Goal: Task Accomplishment & Management: Use online tool/utility

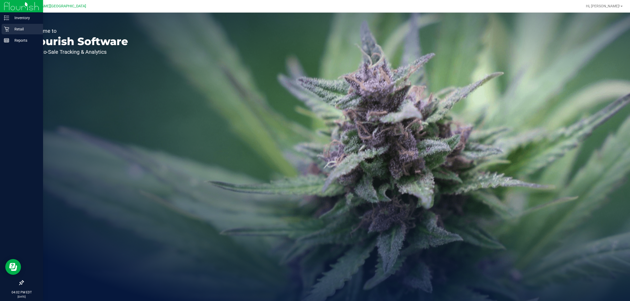
click at [20, 28] on p "Retail" at bounding box center [24, 29] width 31 height 6
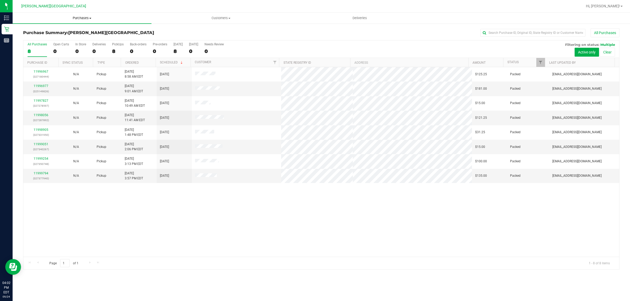
click at [83, 20] on span "Purchases" at bounding box center [82, 18] width 139 height 5
click at [49, 37] on li "Fulfillment" at bounding box center [82, 38] width 139 height 6
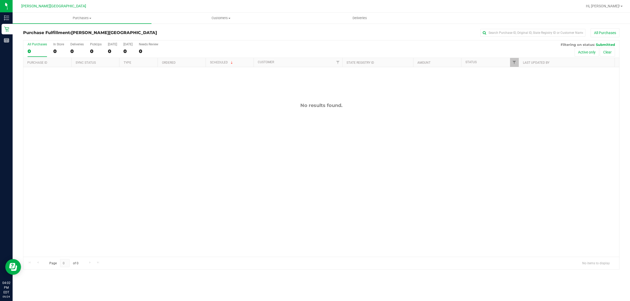
drag, startPoint x: 164, startPoint y: 181, endPoint x: 163, endPoint y: 175, distance: 6.6
click at [79, 18] on span "Purchases" at bounding box center [82, 18] width 139 height 5
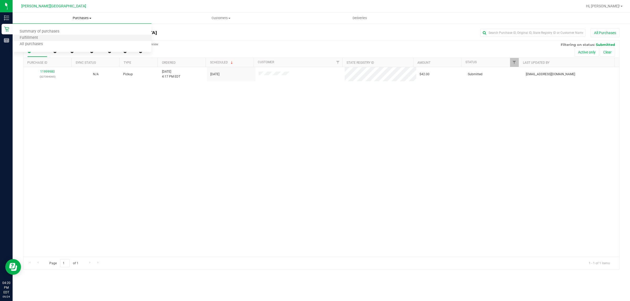
click at [58, 39] on li "Fulfillment" at bounding box center [82, 38] width 139 height 6
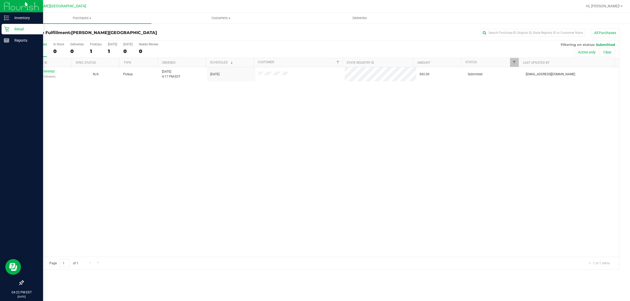
click at [18, 28] on p "Retail" at bounding box center [24, 29] width 31 height 6
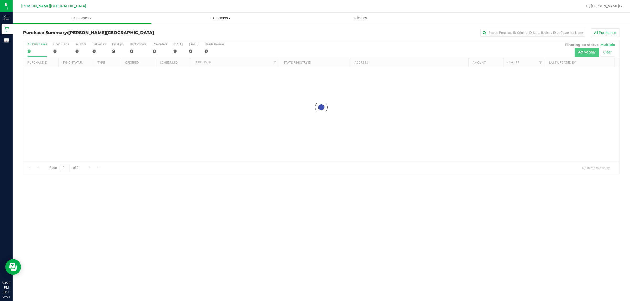
click at [220, 19] on span "Customers" at bounding box center [221, 18] width 138 height 5
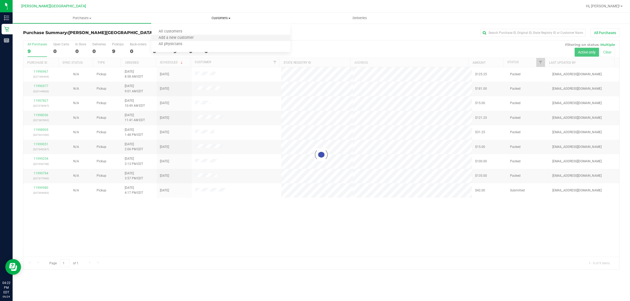
click at [220, 38] on li "Add a new customer" at bounding box center [220, 38] width 139 height 6
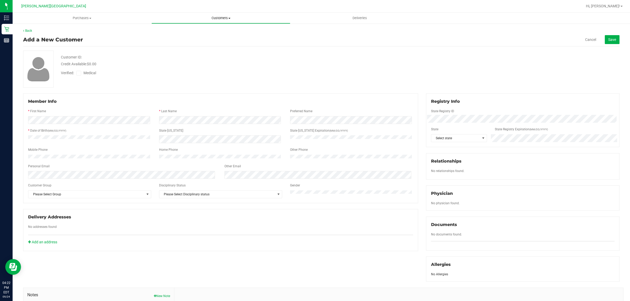
click at [228, 16] on span "Customers" at bounding box center [221, 18] width 138 height 5
click at [194, 30] on li "All customers" at bounding box center [220, 32] width 139 height 6
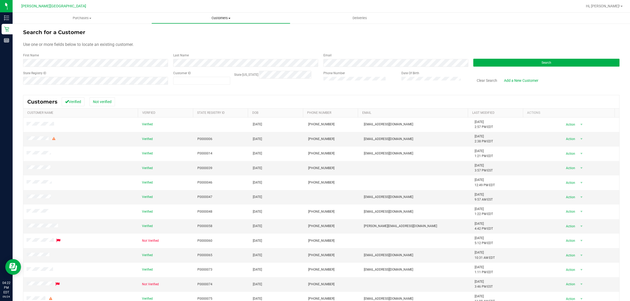
click at [225, 17] on span "Customers" at bounding box center [221, 18] width 138 height 5
click at [541, 62] on span "Search" at bounding box center [546, 63] width 10 height 4
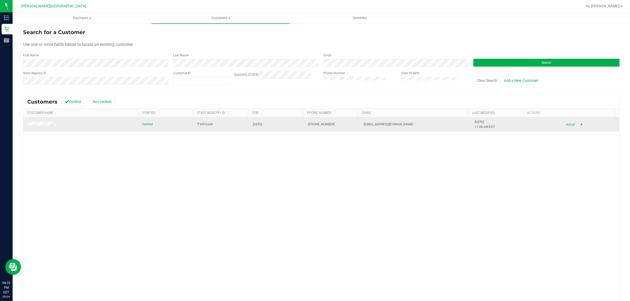
click at [578, 122] on span "select" at bounding box center [581, 124] width 7 height 7
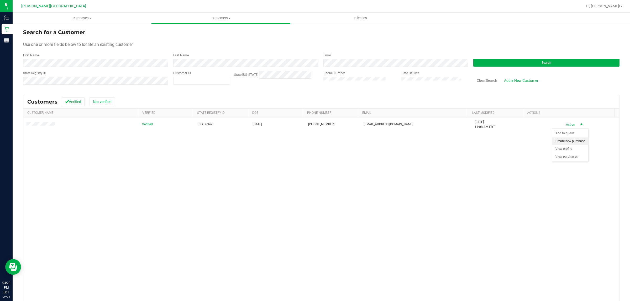
click at [564, 143] on li "Create new purchase" at bounding box center [570, 141] width 36 height 8
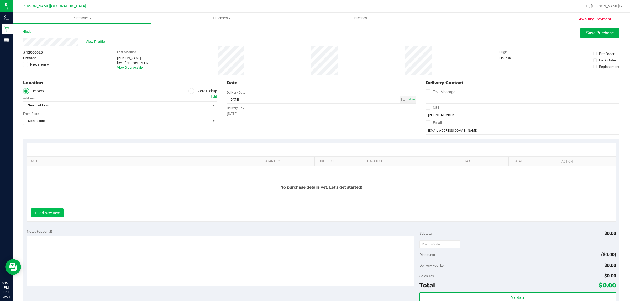
click at [57, 217] on button "+ Add New Item" at bounding box center [47, 213] width 33 height 9
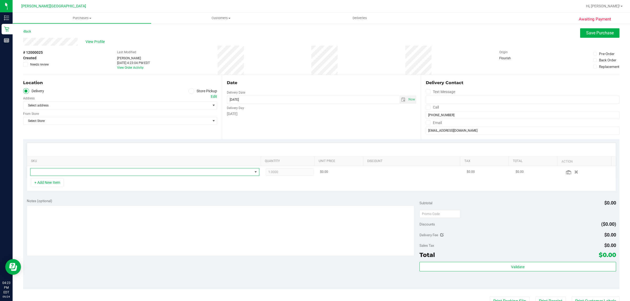
click at [97, 173] on span "NO DATA FOUND" at bounding box center [141, 171] width 222 height 7
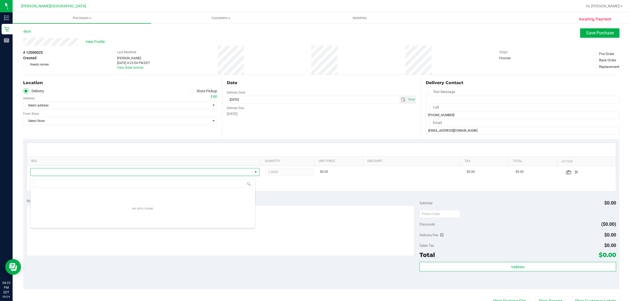
scroll to position [8, 225]
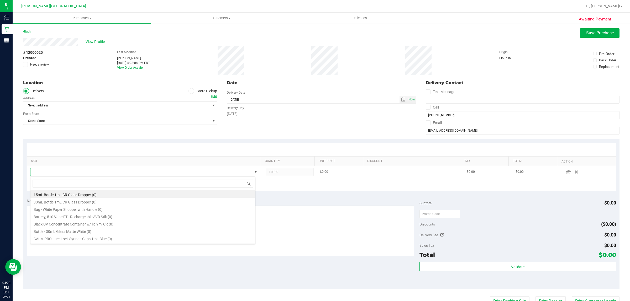
click at [79, 168] on span at bounding box center [141, 171] width 222 height 7
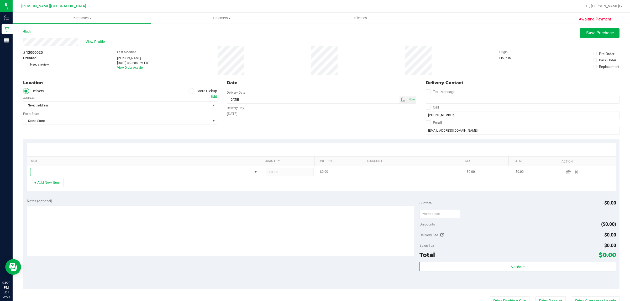
click at [87, 173] on span "NO DATA FOUND" at bounding box center [141, 171] width 222 height 7
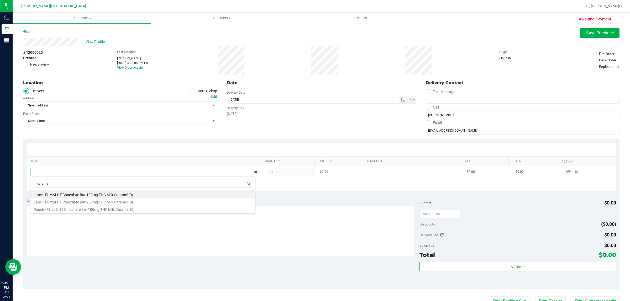
type input "caramel"
click at [118, 201] on li "Label - FL v24 HT Chocolate Bar 200mg THC Milk Caramel (0)" at bounding box center [142, 201] width 225 height 7
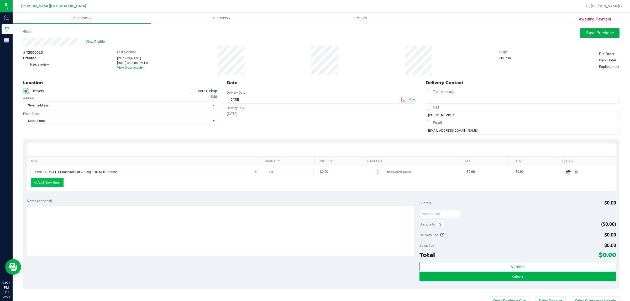
click at [54, 183] on button "+ Add New Item" at bounding box center [47, 182] width 33 height 9
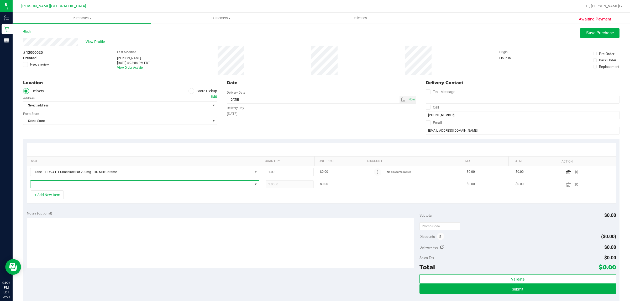
click at [79, 185] on span "NO DATA FOUND" at bounding box center [141, 184] width 222 height 7
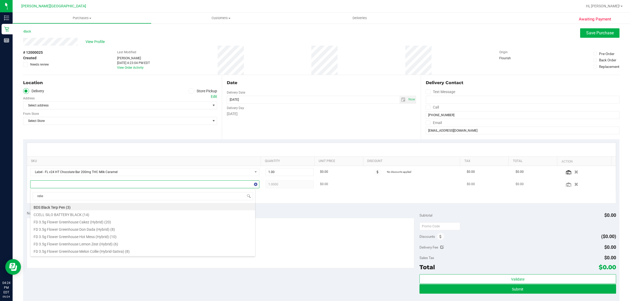
type input "relief"
click at [76, 226] on li "SW 20mg Patch Relief (1:9 CBD:THC) (9)" at bounding box center [142, 228] width 225 height 7
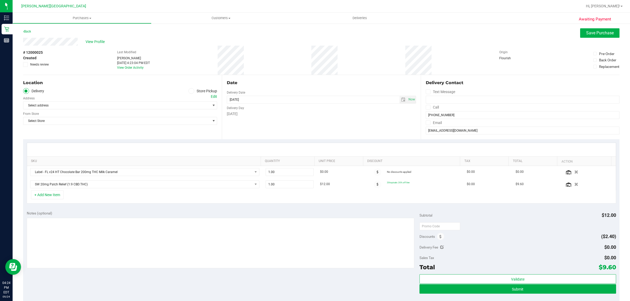
scroll to position [66, 0]
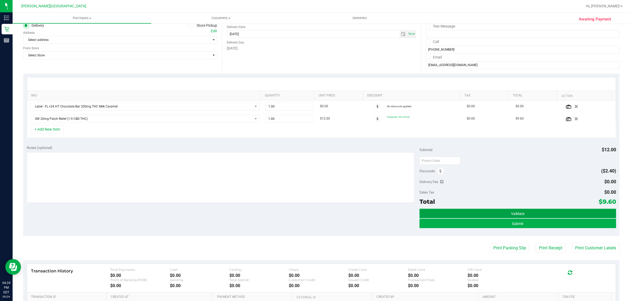
click at [470, 212] on button "Validate" at bounding box center [517, 213] width 196 height 9
click at [481, 211] on button "Validate" at bounding box center [517, 213] width 196 height 9
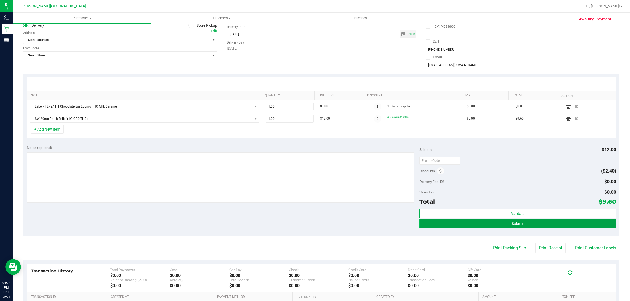
click at [479, 224] on button "Submit" at bounding box center [517, 223] width 196 height 9
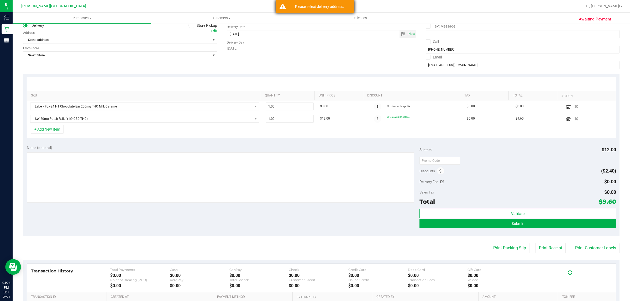
click at [335, 6] on div "Please select delivery address." at bounding box center [320, 6] width 62 height 5
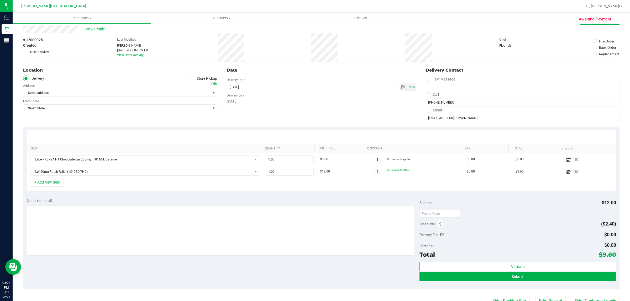
scroll to position [0, 0]
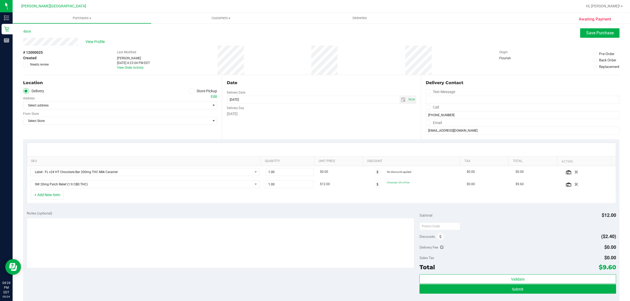
click at [189, 93] on span at bounding box center [191, 91] width 6 height 6
click at [0, 0] on input "Store Pickup" at bounding box center [0, 0] width 0 height 0
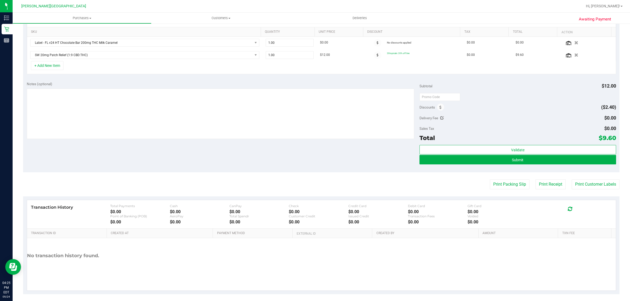
scroll to position [133, 0]
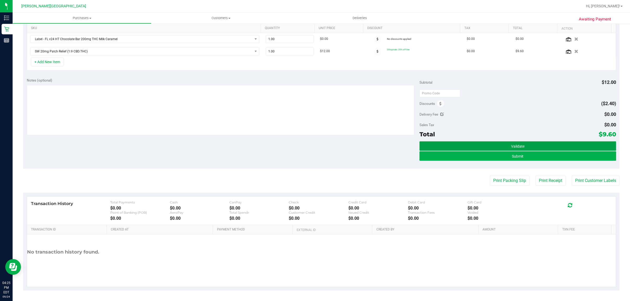
click at [499, 144] on button "Validate" at bounding box center [517, 145] width 196 height 9
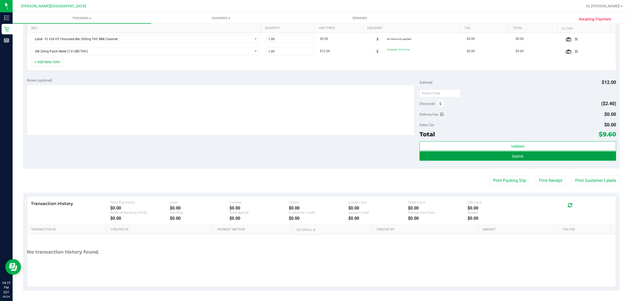
click at [499, 156] on button "Submit" at bounding box center [517, 155] width 196 height 9
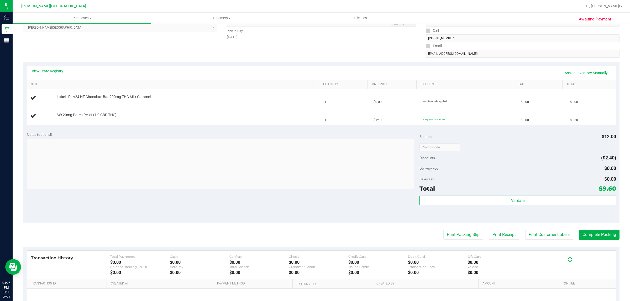
scroll to position [98, 0]
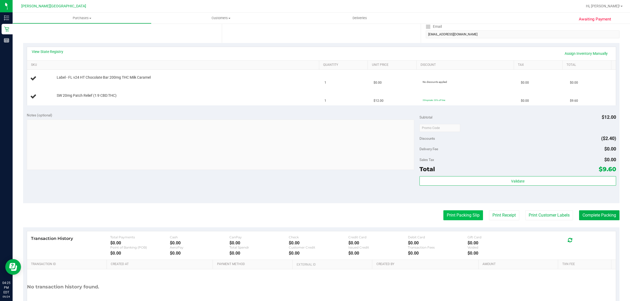
click at [459, 216] on button "Print Packing Slip" at bounding box center [463, 215] width 40 height 10
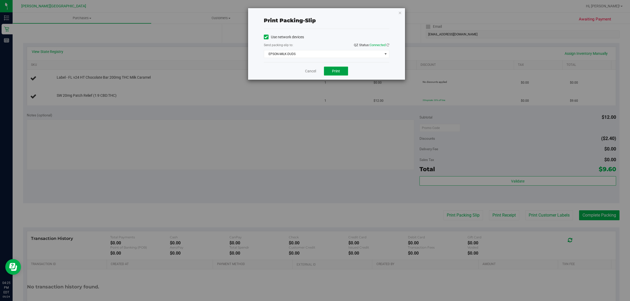
drag, startPoint x: 338, startPoint y: 70, endPoint x: 344, endPoint y: 70, distance: 6.3
click at [338, 70] on span "Print" at bounding box center [336, 71] width 8 height 4
click at [352, 54] on span "EPSON-MILK-DUDS" at bounding box center [323, 53] width 118 height 7
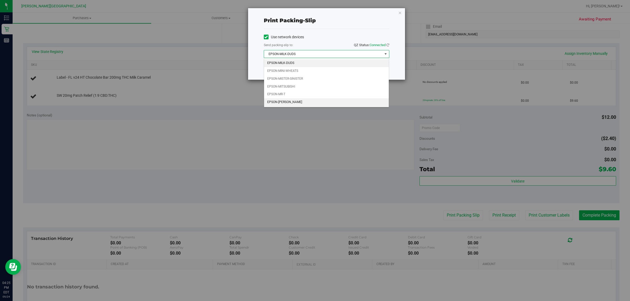
click at [325, 100] on li "EPSON-[PERSON_NAME]" at bounding box center [326, 102] width 125 height 8
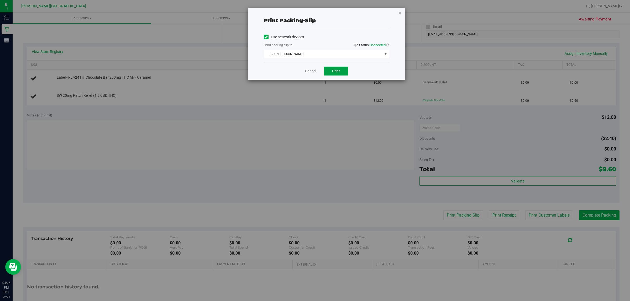
click at [336, 70] on span "Print" at bounding box center [336, 71] width 8 height 4
click at [399, 9] on icon "button" at bounding box center [400, 12] width 4 height 6
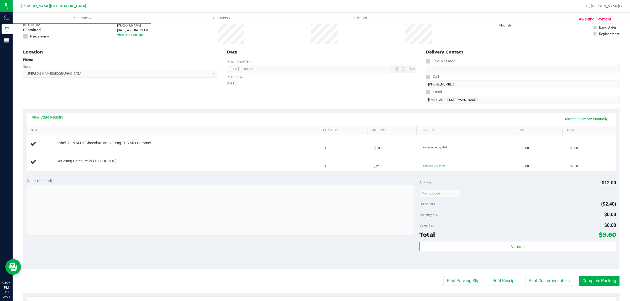
scroll to position [0, 0]
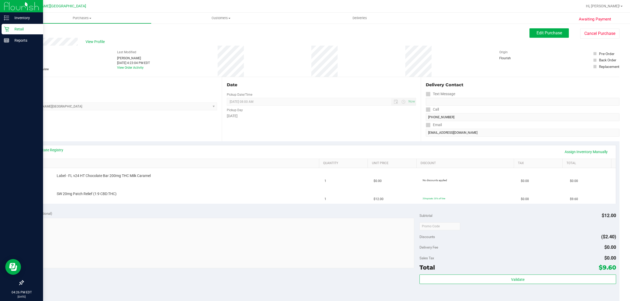
click at [19, 28] on p "Retail" at bounding box center [24, 29] width 31 height 6
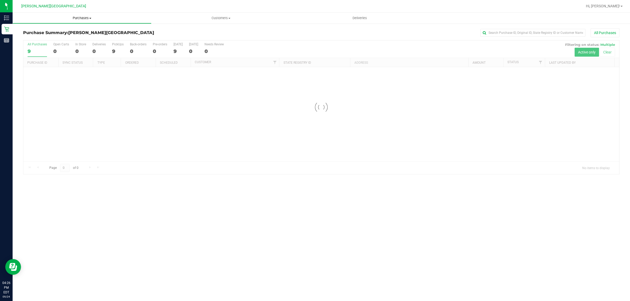
click at [78, 17] on span "Purchases" at bounding box center [82, 18] width 138 height 5
click at [39, 38] on span "Fulfillment" at bounding box center [29, 38] width 33 height 4
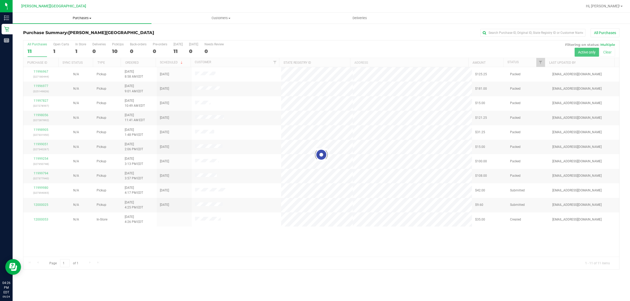
click at [82, 19] on span "Purchases" at bounding box center [82, 18] width 139 height 5
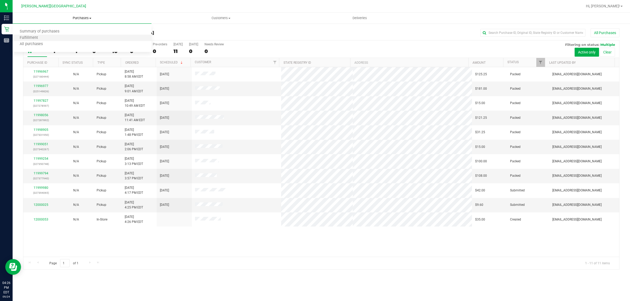
click at [52, 38] on li "Fulfillment" at bounding box center [82, 38] width 139 height 6
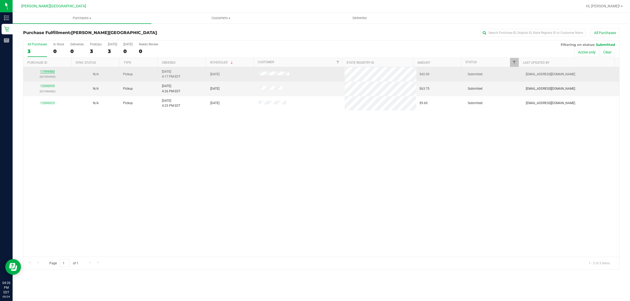
click at [43, 73] on link "11999980" at bounding box center [47, 72] width 15 height 4
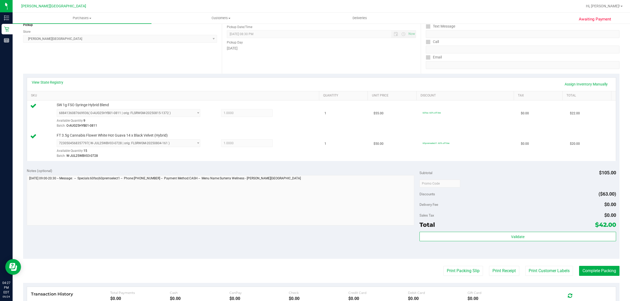
scroll to position [158, 0]
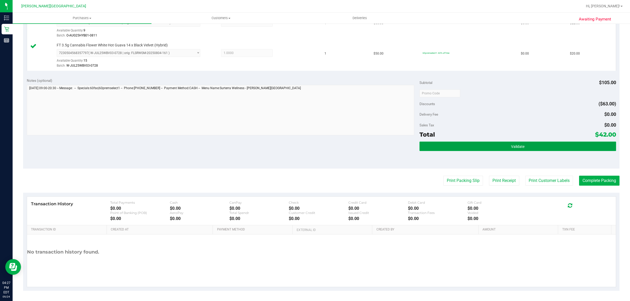
click at [503, 143] on button "Validate" at bounding box center [517, 146] width 196 height 9
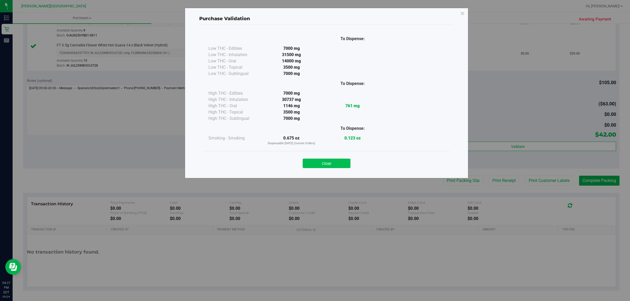
click at [327, 163] on button "Close" at bounding box center [326, 163] width 48 height 9
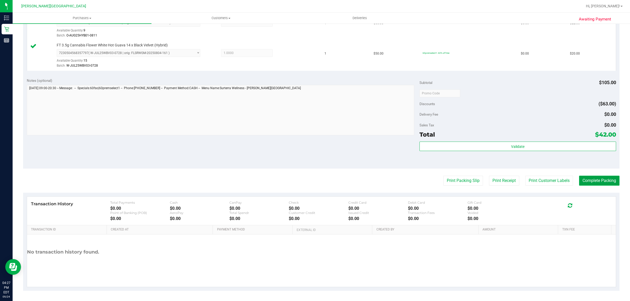
click at [599, 184] on button "Complete Packing" at bounding box center [599, 181] width 40 height 10
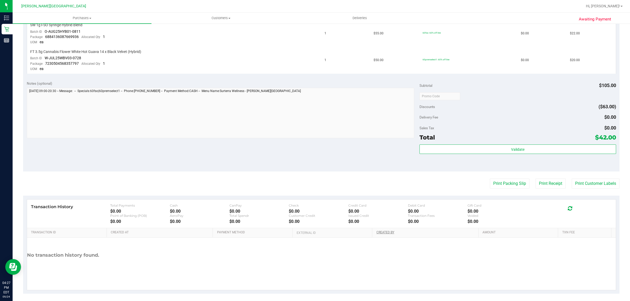
scroll to position [149, 0]
click at [504, 180] on button "Print Packing Slip" at bounding box center [509, 183] width 40 height 10
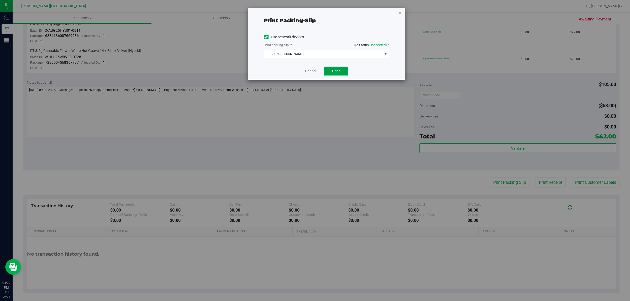
click at [334, 72] on span "Print" at bounding box center [336, 71] width 8 height 4
click at [401, 12] on icon "button" at bounding box center [400, 12] width 4 height 6
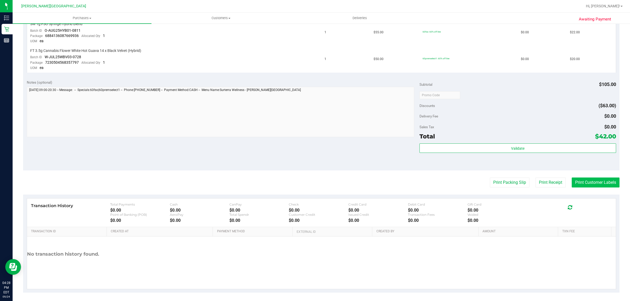
click at [579, 181] on button "Print Customer Labels" at bounding box center [595, 183] width 48 height 10
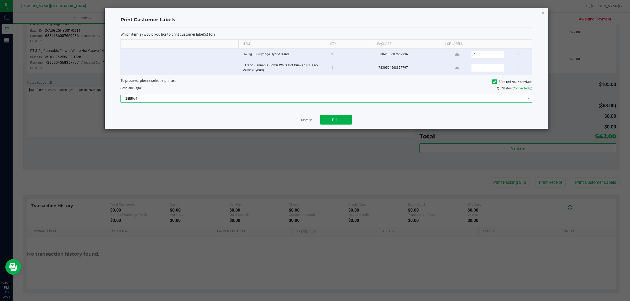
click at [313, 98] on span "ZEBRA-1" at bounding box center [323, 98] width 404 height 7
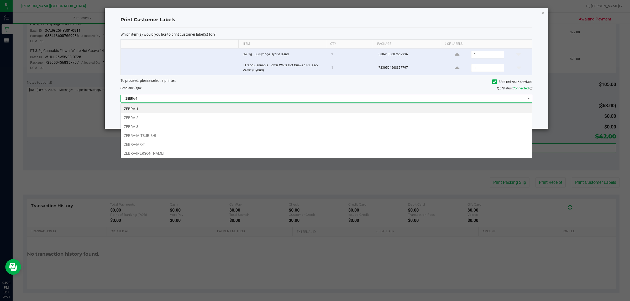
scroll to position [8, 411]
click at [269, 156] on li "ZEBRA-[PERSON_NAME]" at bounding box center [326, 153] width 411 height 9
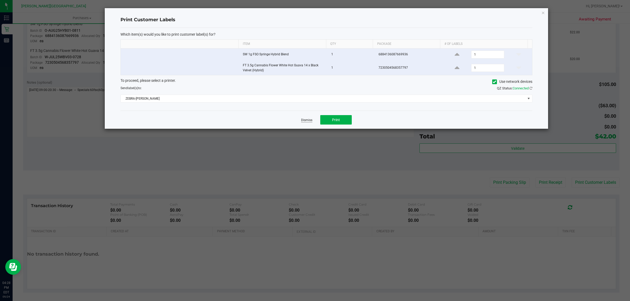
click at [305, 121] on link "Dismiss" at bounding box center [306, 120] width 11 height 4
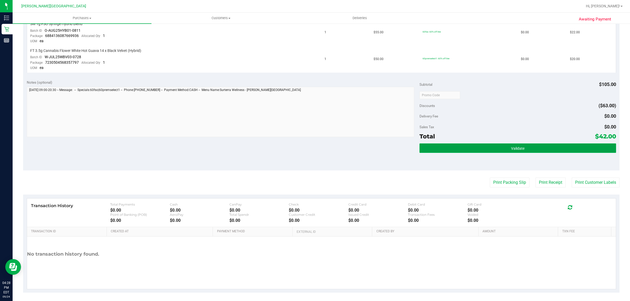
click at [476, 143] on button "Validate" at bounding box center [517, 147] width 196 height 9
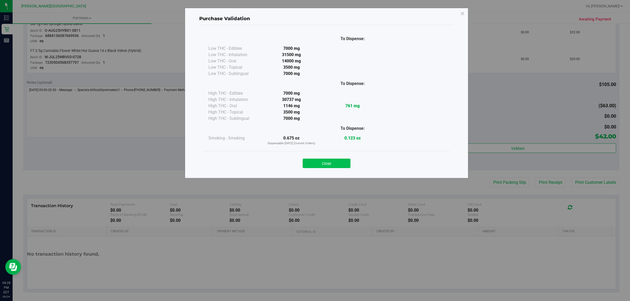
click at [315, 164] on button "Close" at bounding box center [326, 163] width 48 height 9
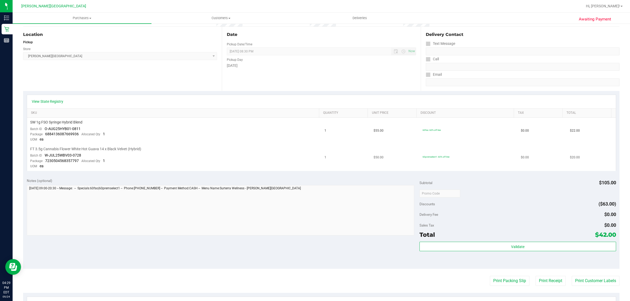
scroll to position [0, 0]
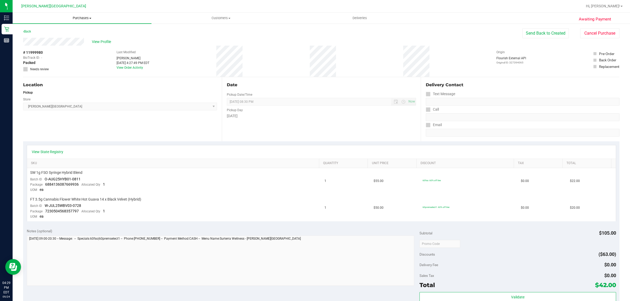
click at [81, 18] on span "Purchases" at bounding box center [82, 18] width 139 height 5
click at [50, 39] on li "Fulfillment" at bounding box center [82, 38] width 139 height 6
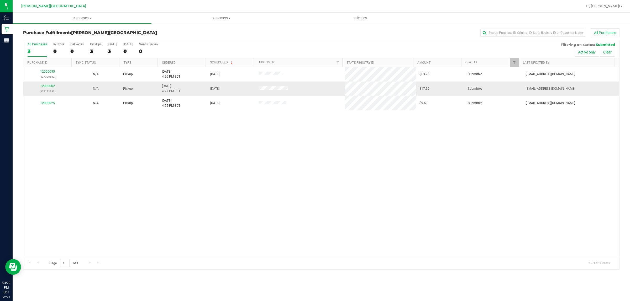
click at [45, 89] on div "12000062 (327192330)" at bounding box center [47, 89] width 42 height 10
click at [49, 87] on link "12000062" at bounding box center [47, 86] width 15 height 4
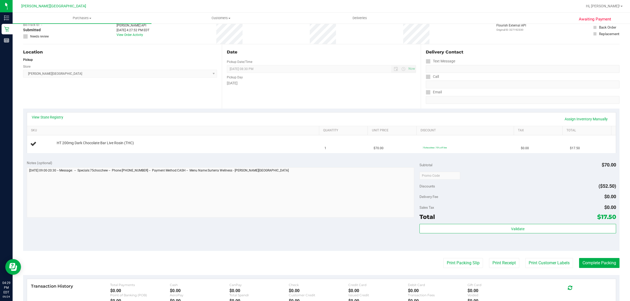
scroll to position [115, 0]
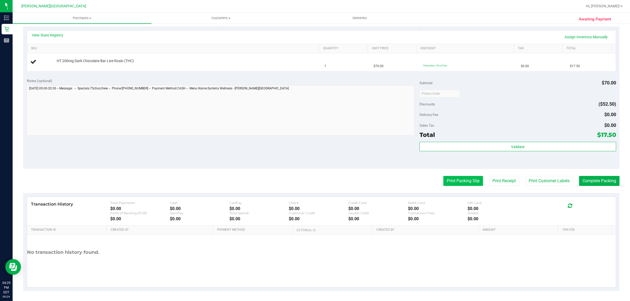
click at [455, 182] on button "Print Packing Slip" at bounding box center [463, 181] width 40 height 10
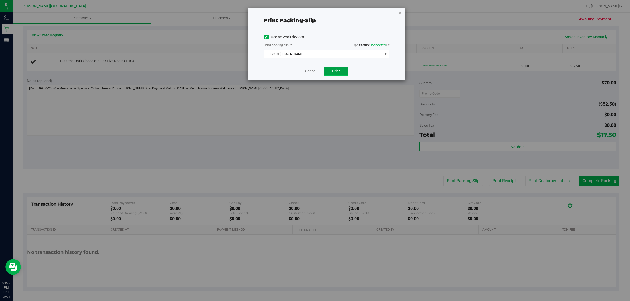
click at [339, 73] on span "Print" at bounding box center [336, 71] width 8 height 4
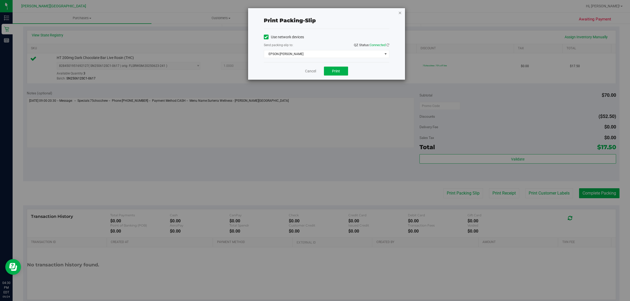
click at [401, 14] on icon "button" at bounding box center [400, 12] width 4 height 6
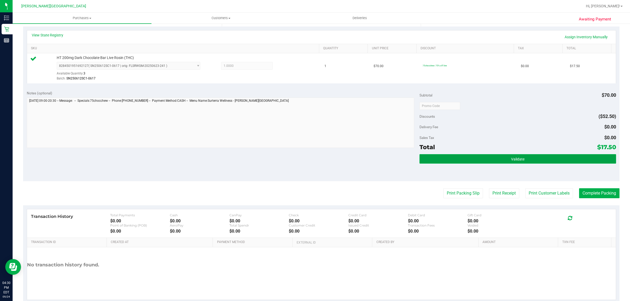
click at [454, 159] on button "Validate" at bounding box center [517, 158] width 196 height 9
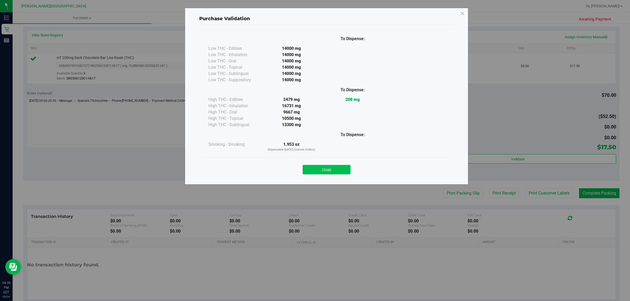
click at [339, 168] on button "Close" at bounding box center [326, 169] width 48 height 9
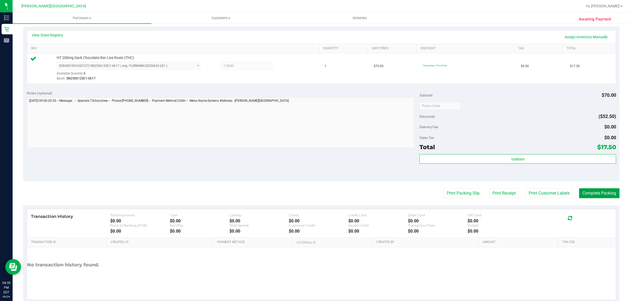
click at [601, 190] on button "Complete Packing" at bounding box center [599, 193] width 40 height 10
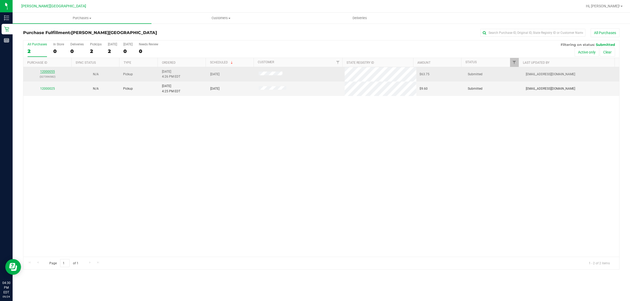
click at [49, 72] on link "12000055" at bounding box center [47, 72] width 15 height 4
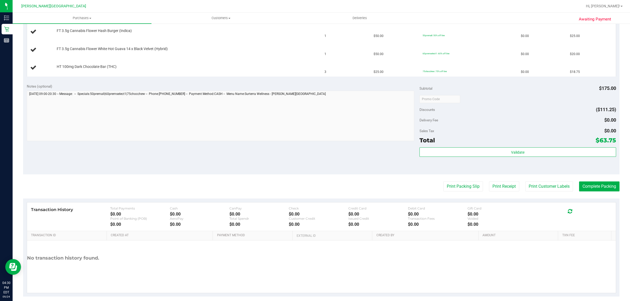
scroll to position [151, 0]
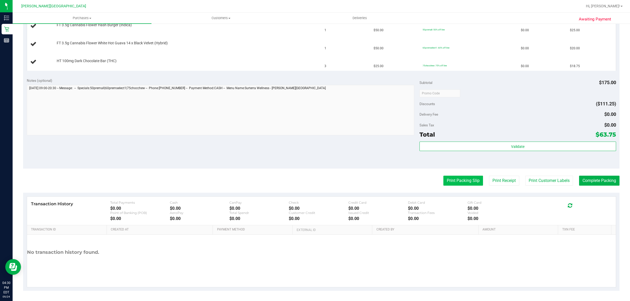
click at [459, 181] on button "Print Packing Slip" at bounding box center [463, 181] width 40 height 10
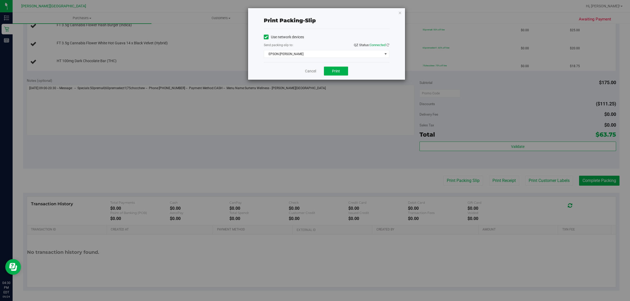
click at [335, 66] on div "Cancel Print" at bounding box center [326, 71] width 125 height 18
click at [332, 73] on span "Print" at bounding box center [336, 71] width 8 height 4
click at [401, 12] on icon "button" at bounding box center [400, 12] width 4 height 6
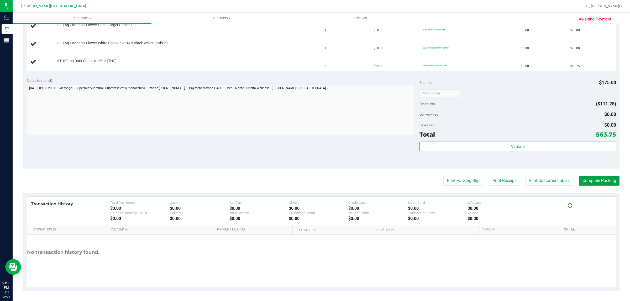
click at [607, 180] on button "Complete Packing" at bounding box center [599, 181] width 40 height 10
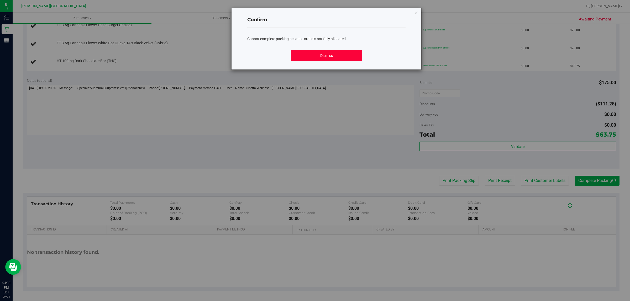
click at [339, 55] on button "Dismiss" at bounding box center [326, 55] width 71 height 11
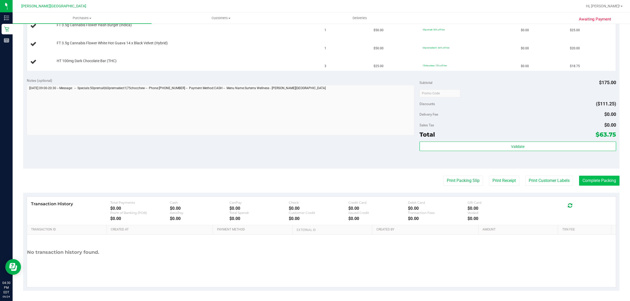
click at [588, 175] on purchase-details "Back Edit Purchase Cancel Purchase View Profile # 12000055 BioTrack ID: - Submi…" at bounding box center [321, 84] width 596 height 413
click at [589, 179] on button "Complete Packing" at bounding box center [599, 181] width 40 height 10
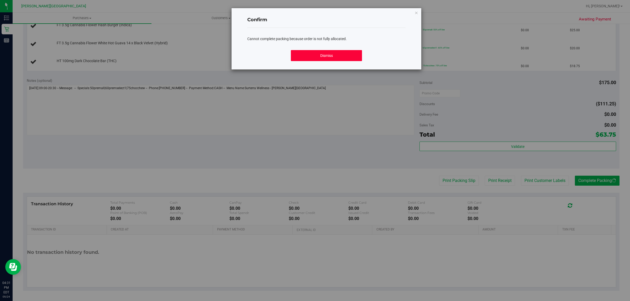
click at [354, 56] on button "Dismiss" at bounding box center [326, 55] width 71 height 11
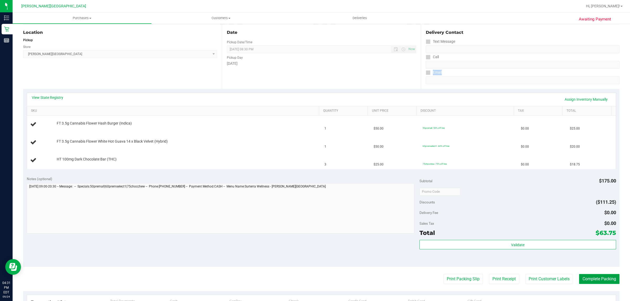
scroll to position [85, 0]
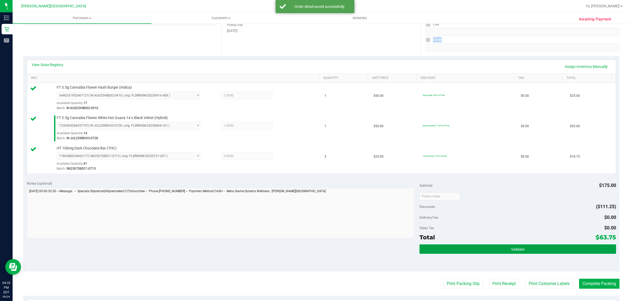
click at [474, 247] on button "Validate" at bounding box center [517, 248] width 196 height 9
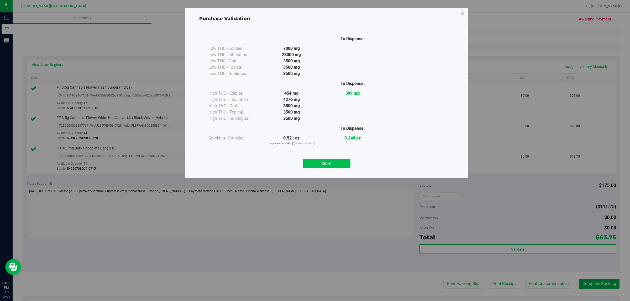
click at [324, 163] on button "Close" at bounding box center [326, 163] width 48 height 9
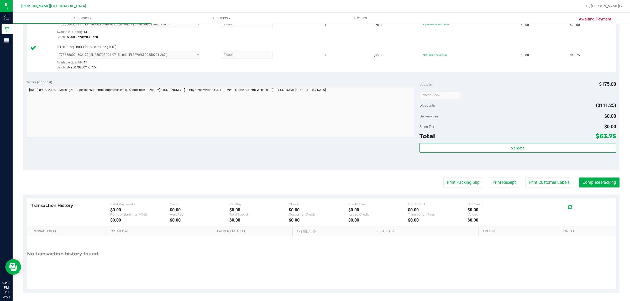
scroll to position [188, 0]
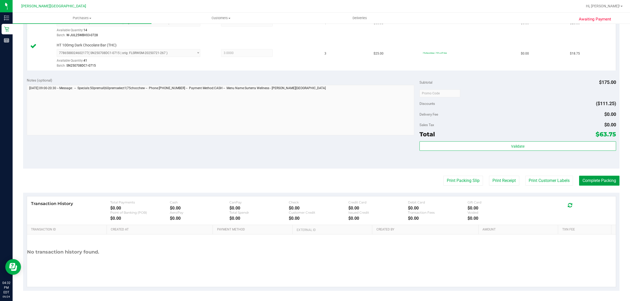
click at [592, 180] on button "Complete Packing" at bounding box center [599, 181] width 40 height 10
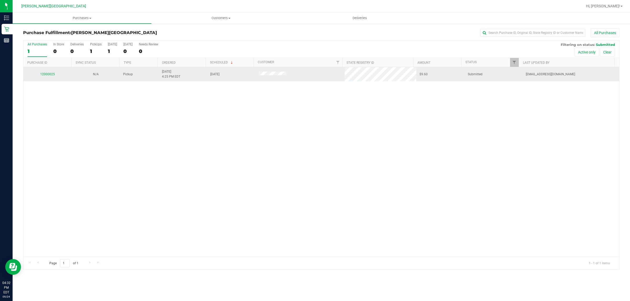
click at [49, 72] on div "12000025" at bounding box center [47, 74] width 42 height 5
click at [49, 76] on link "12000025" at bounding box center [47, 74] width 15 height 4
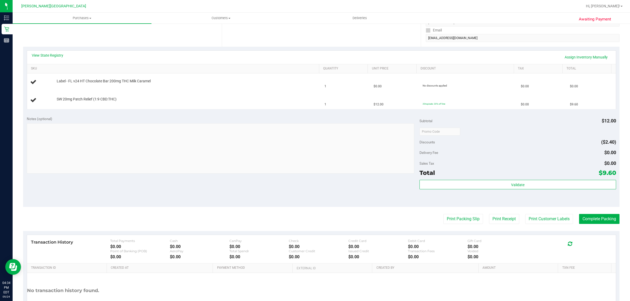
scroll to position [131, 0]
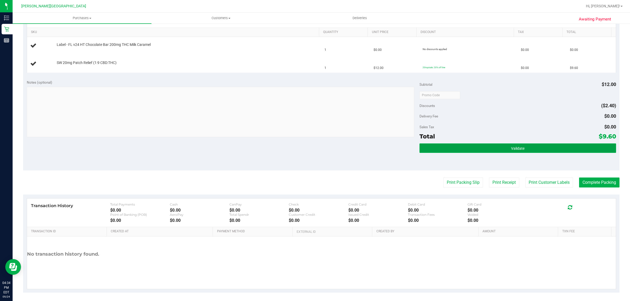
click at [430, 147] on button "Validate" at bounding box center [517, 147] width 196 height 9
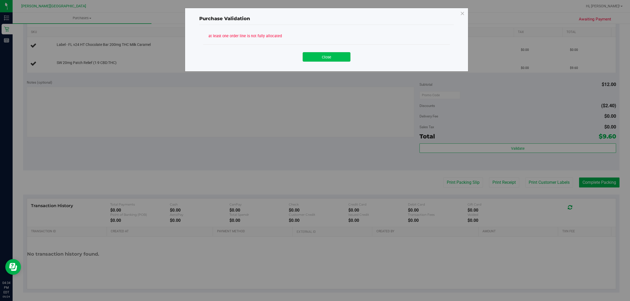
click at [327, 55] on button "Close" at bounding box center [326, 56] width 48 height 9
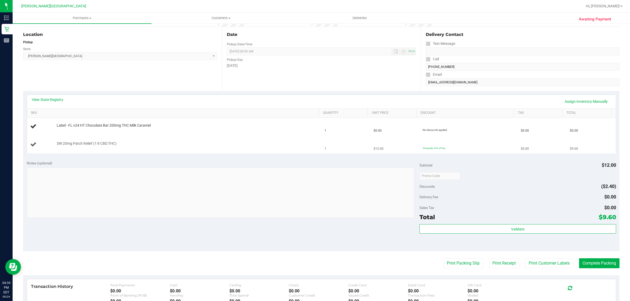
scroll to position [33, 0]
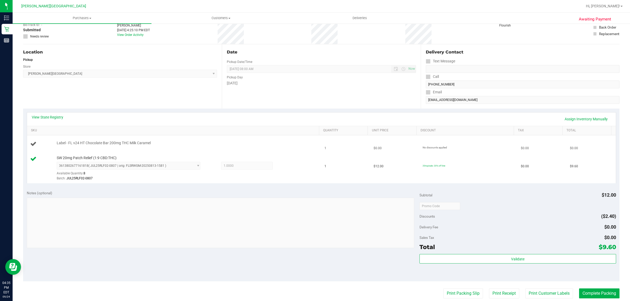
click at [34, 142] on icon at bounding box center [33, 144] width 6 height 6
click at [115, 145] on span "Label - FL v24 HT Chocolate Bar 200mg THC Milk Caramel" at bounding box center [104, 143] width 94 height 5
click at [139, 143] on span "Label - FL v24 HT Chocolate Bar 200mg THC Milk Caramel" at bounding box center [104, 143] width 94 height 5
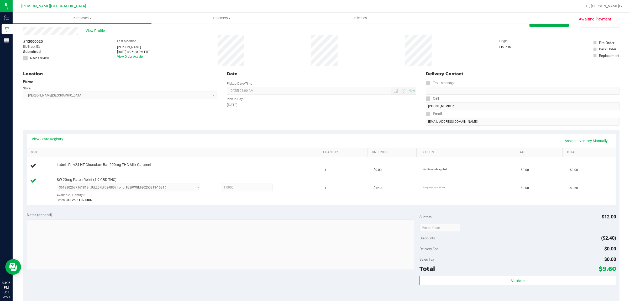
scroll to position [0, 0]
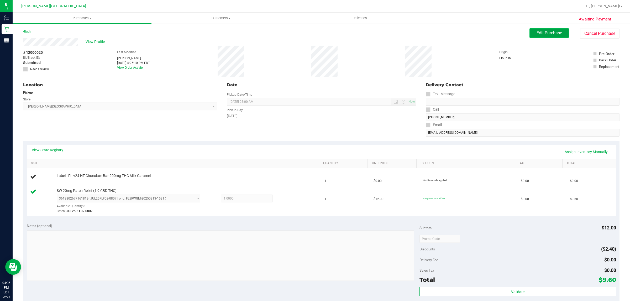
click at [546, 35] on span "Edit Purchase" at bounding box center [548, 32] width 25 height 5
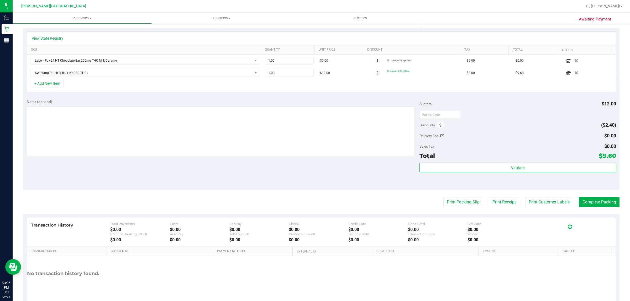
scroll to position [103, 0]
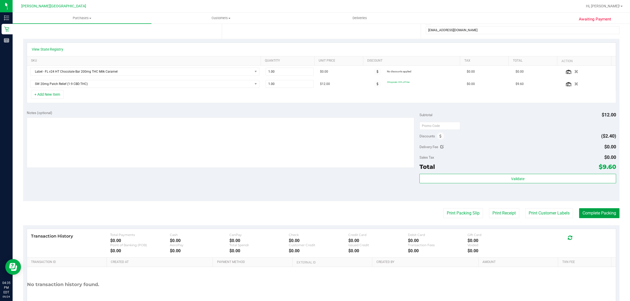
click at [584, 214] on button "Complete Packing" at bounding box center [599, 213] width 40 height 10
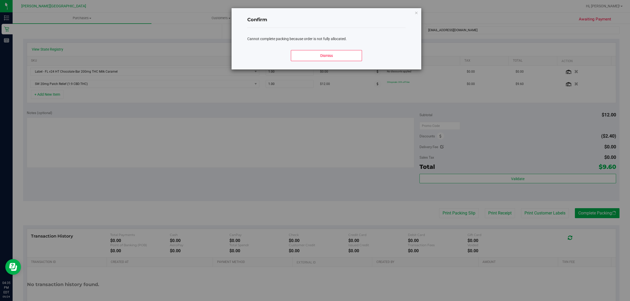
click at [338, 63] on div "Dismiss" at bounding box center [326, 58] width 158 height 24
click at [340, 59] on button "Dismiss" at bounding box center [326, 55] width 71 height 11
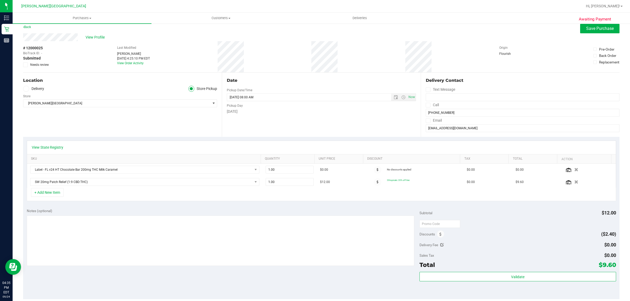
scroll to position [4, 0]
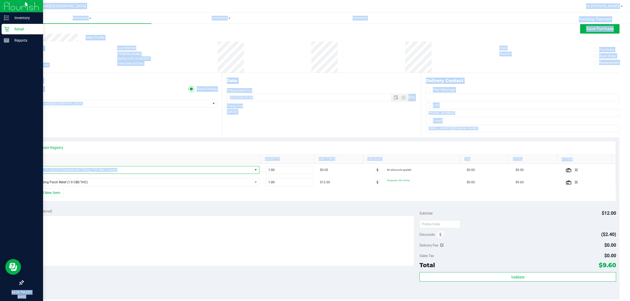
drag, startPoint x: 130, startPoint y: 168, endPoint x: 0, endPoint y: 171, distance: 129.9
click at [0, 172] on div "Inventory Retail Reports 04:35 PM EDT [DATE] 09/24 [PERSON_NAME][GEOGRAPHIC_DAT…" at bounding box center [315, 150] width 630 height 301
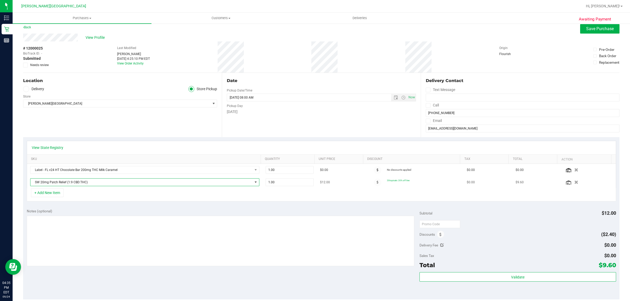
click at [85, 180] on span "SW 20mg Patch Relief (1:9 CBD:THC)" at bounding box center [141, 182] width 222 height 7
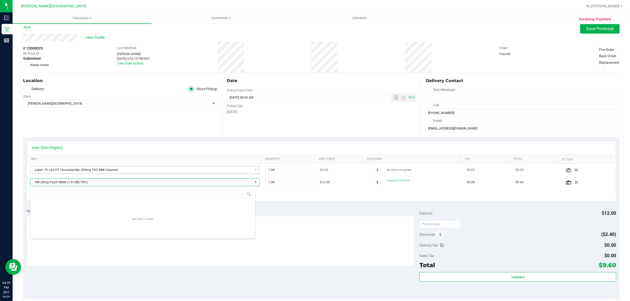
scroll to position [8, 225]
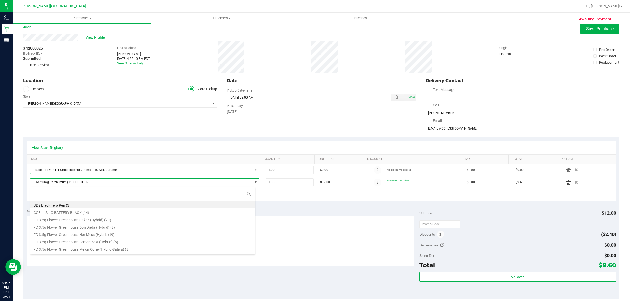
click at [132, 169] on span "Label - FL v24 HT Chocolate Bar 200mg THC Milk Caramel" at bounding box center [141, 169] width 222 height 7
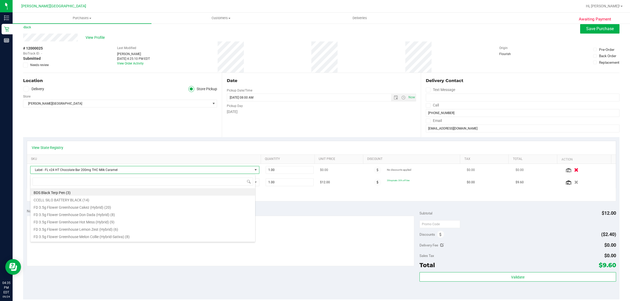
click at [574, 171] on icon "button" at bounding box center [576, 170] width 4 height 4
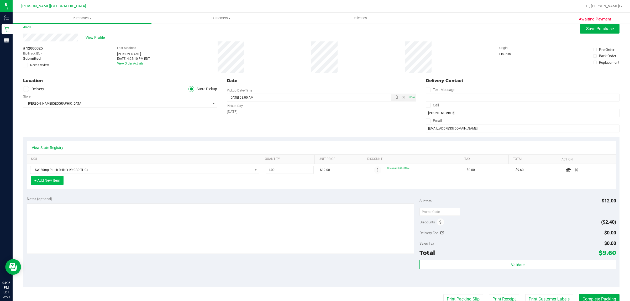
click at [53, 180] on button "+ Add New Item" at bounding box center [47, 180] width 33 height 9
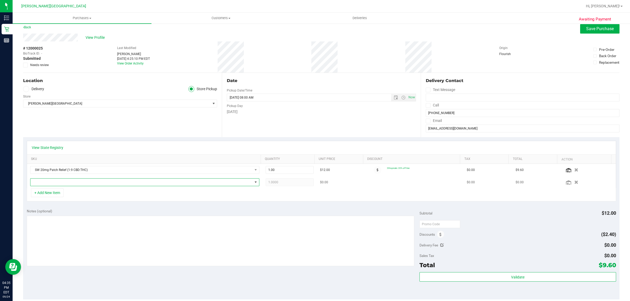
click at [75, 184] on span "NO DATA FOUND" at bounding box center [141, 182] width 222 height 7
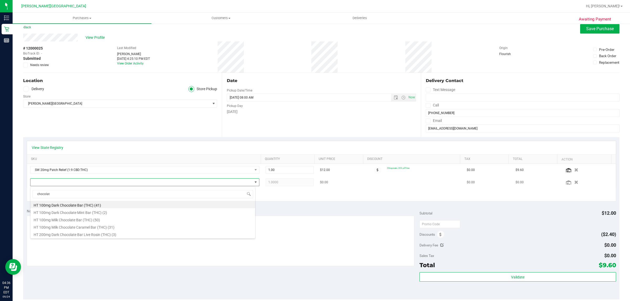
type input "chocolate"
click at [106, 227] on li "HT 100mg Milk Chocolate Caramel Bar (THC) (31)" at bounding box center [142, 226] width 225 height 7
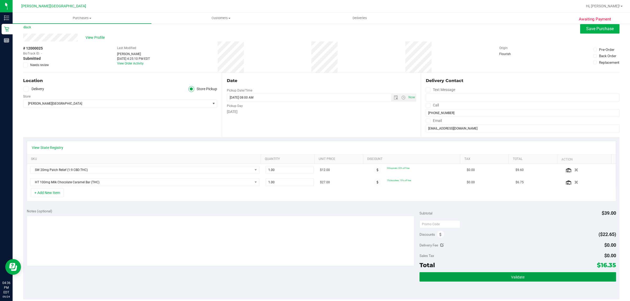
click at [528, 278] on button "Validate" at bounding box center [517, 276] width 196 height 9
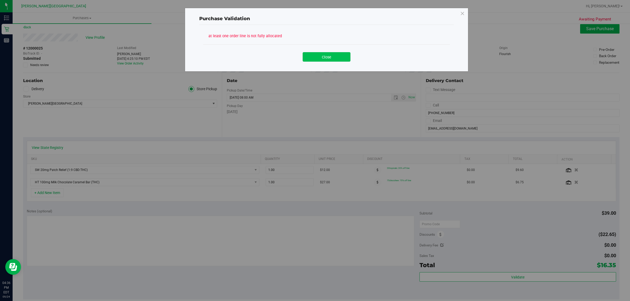
click at [318, 56] on button "Close" at bounding box center [326, 56] width 48 height 9
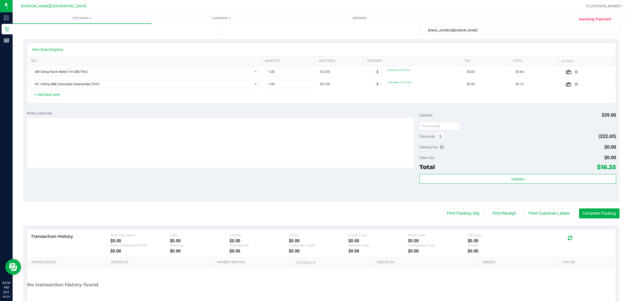
scroll to position [103, 0]
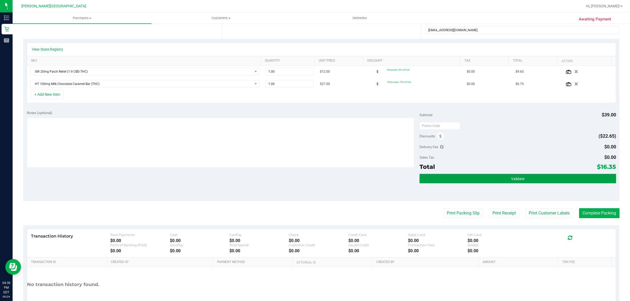
click at [489, 177] on button "Validate" at bounding box center [517, 178] width 196 height 9
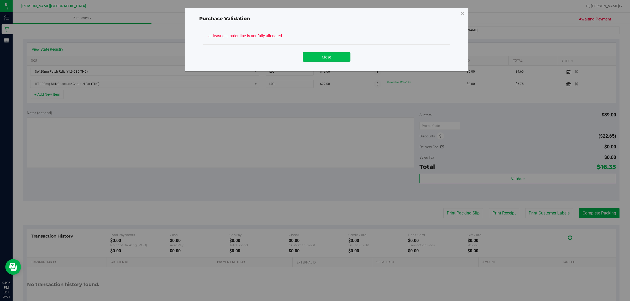
click at [318, 59] on button "Close" at bounding box center [326, 56] width 48 height 9
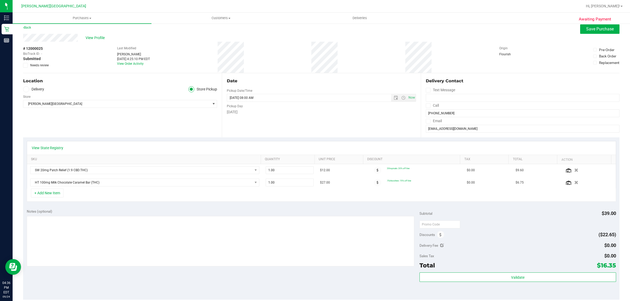
scroll to position [0, 0]
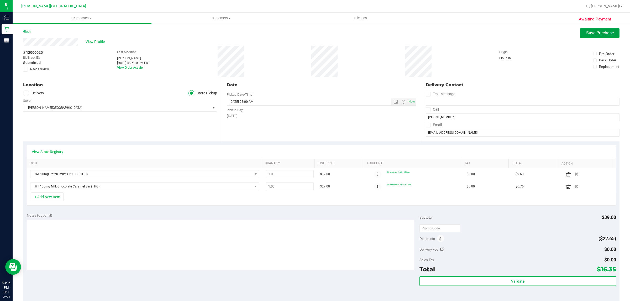
drag, startPoint x: 591, startPoint y: 33, endPoint x: 584, endPoint y: 47, distance: 15.4
click at [591, 32] on span "Save Purchase" at bounding box center [600, 32] width 28 height 5
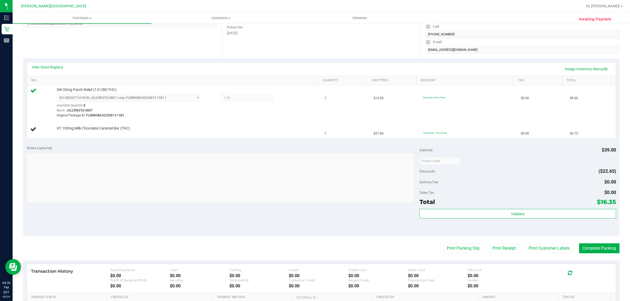
scroll to position [150, 0]
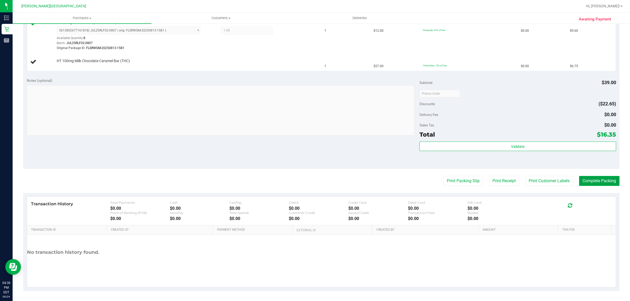
click at [587, 179] on button "Complete Packing" at bounding box center [599, 181] width 40 height 10
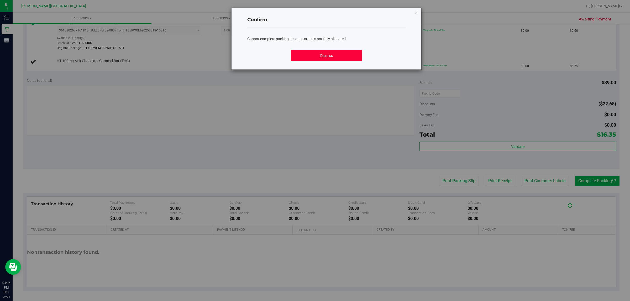
click at [344, 51] on button "Dismiss" at bounding box center [326, 55] width 71 height 11
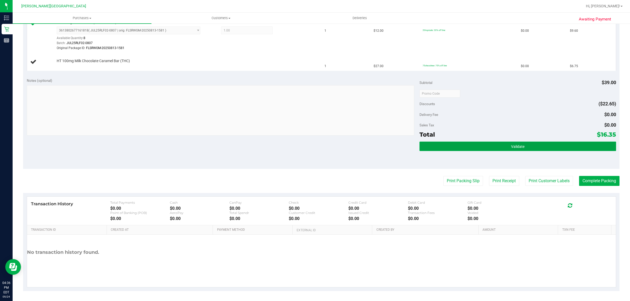
click at [518, 147] on span "Validate" at bounding box center [517, 147] width 13 height 4
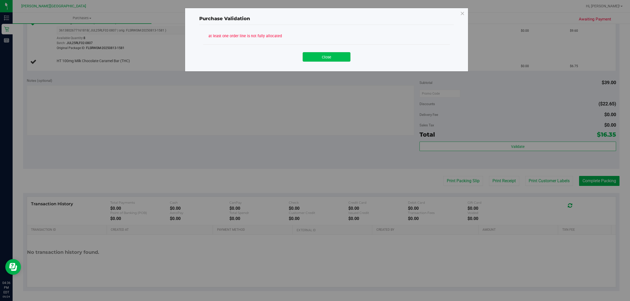
click at [337, 57] on button "Close" at bounding box center [326, 56] width 48 height 9
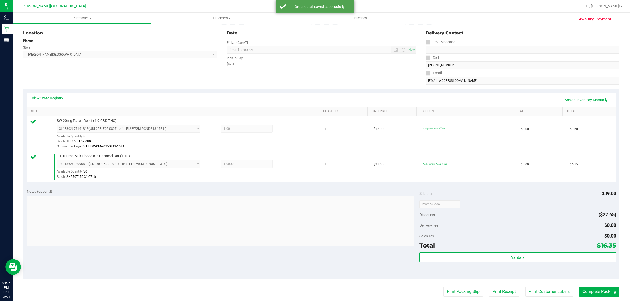
scroll to position [163, 0]
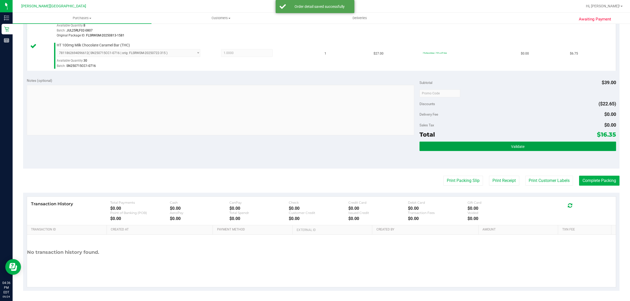
click at [562, 145] on button "Validate" at bounding box center [517, 146] width 196 height 9
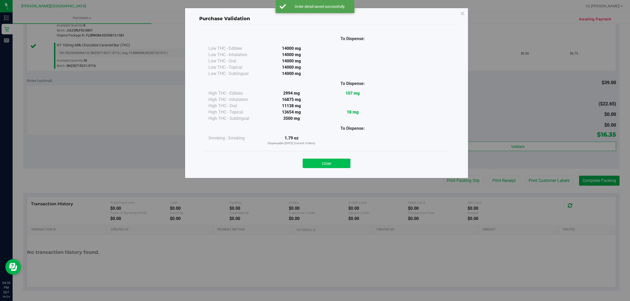
click at [343, 163] on button "Close" at bounding box center [326, 163] width 48 height 9
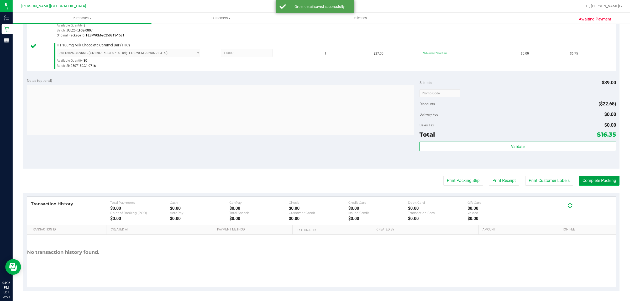
click at [588, 182] on button "Complete Packing" at bounding box center [599, 181] width 40 height 10
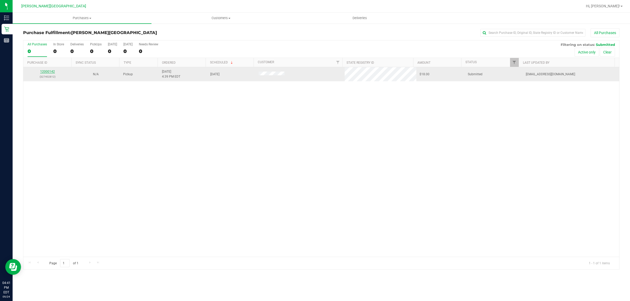
click at [48, 72] on link "12000142" at bounding box center [47, 72] width 15 height 4
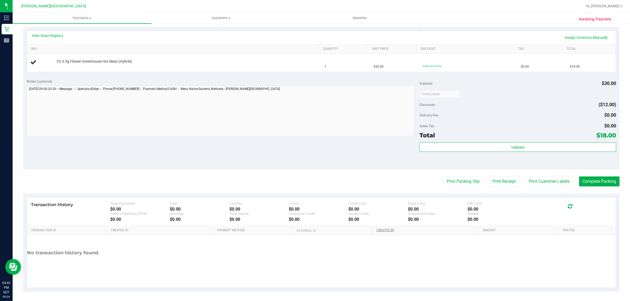
scroll to position [115, 0]
click at [453, 178] on button "Print Packing Slip" at bounding box center [463, 181] width 40 height 10
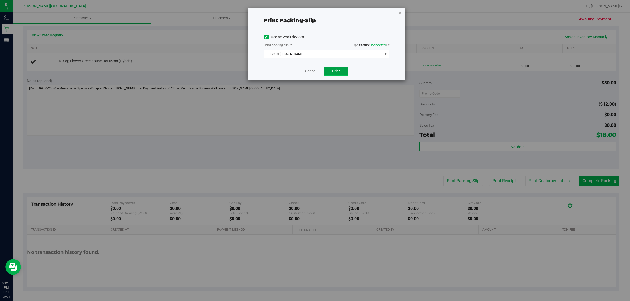
click at [341, 67] on button "Print" at bounding box center [336, 71] width 24 height 9
drag, startPoint x: 398, startPoint y: 9, endPoint x: 398, endPoint y: 14, distance: 4.2
click at [398, 9] on icon "button" at bounding box center [400, 12] width 4 height 6
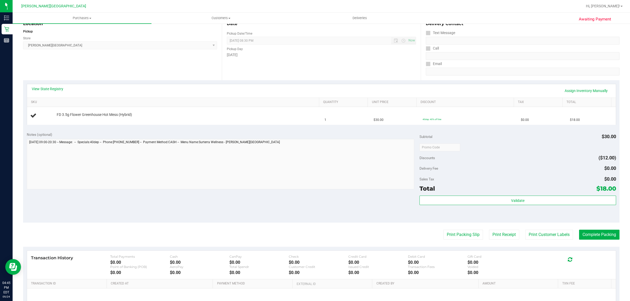
scroll to position [49, 0]
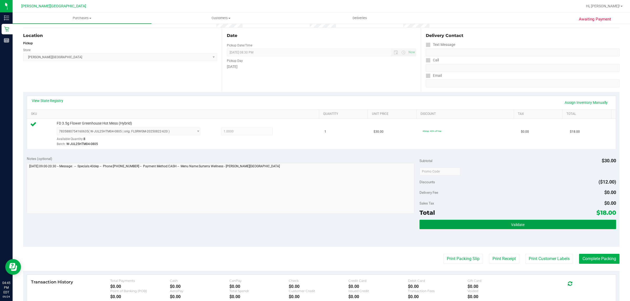
click at [518, 227] on span "Validate" at bounding box center [517, 225] width 13 height 4
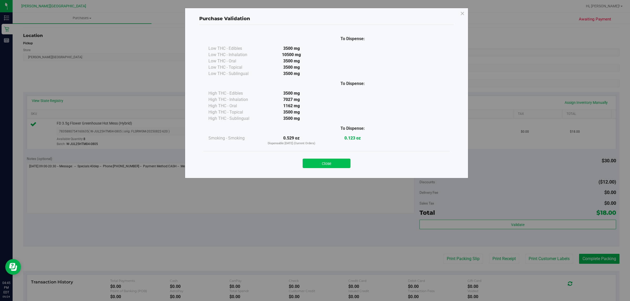
click at [331, 163] on button "Close" at bounding box center [326, 163] width 48 height 9
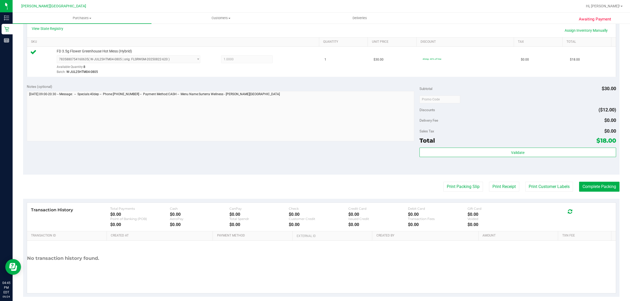
scroll to position [127, 0]
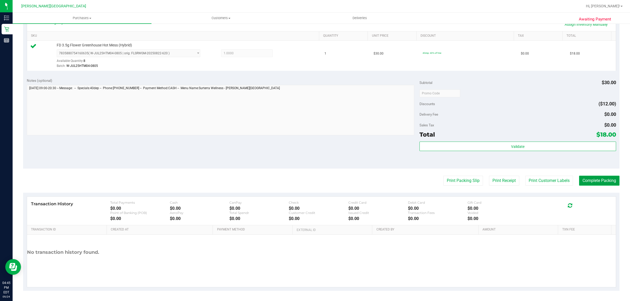
click at [596, 182] on button "Complete Packing" at bounding box center [599, 181] width 40 height 10
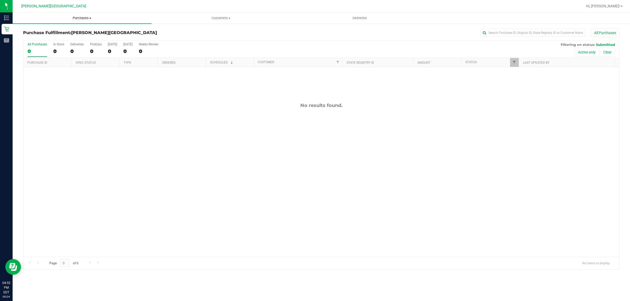
click at [81, 17] on span "Purchases" at bounding box center [82, 18] width 139 height 5
click at [56, 38] on li "Fulfillment" at bounding box center [82, 38] width 139 height 6
click at [610, 287] on div "Purchases Summary of purchases Fulfillment All purchases Customers All customer…" at bounding box center [321, 157] width 617 height 289
click at [79, 19] on span "Purchases" at bounding box center [82, 18] width 139 height 5
drag, startPoint x: 75, startPoint y: 130, endPoint x: 73, endPoint y: 122, distance: 8.5
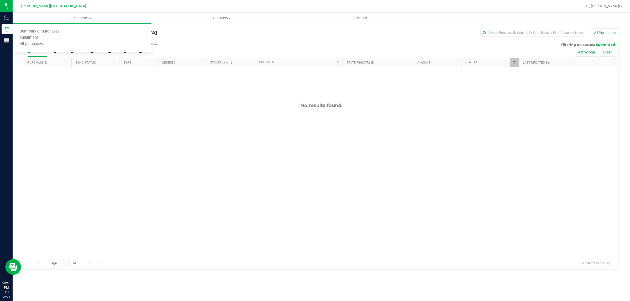
click at [75, 127] on div "No results found." at bounding box center [320, 179] width 595 height 225
